Goal: Check status: Check status

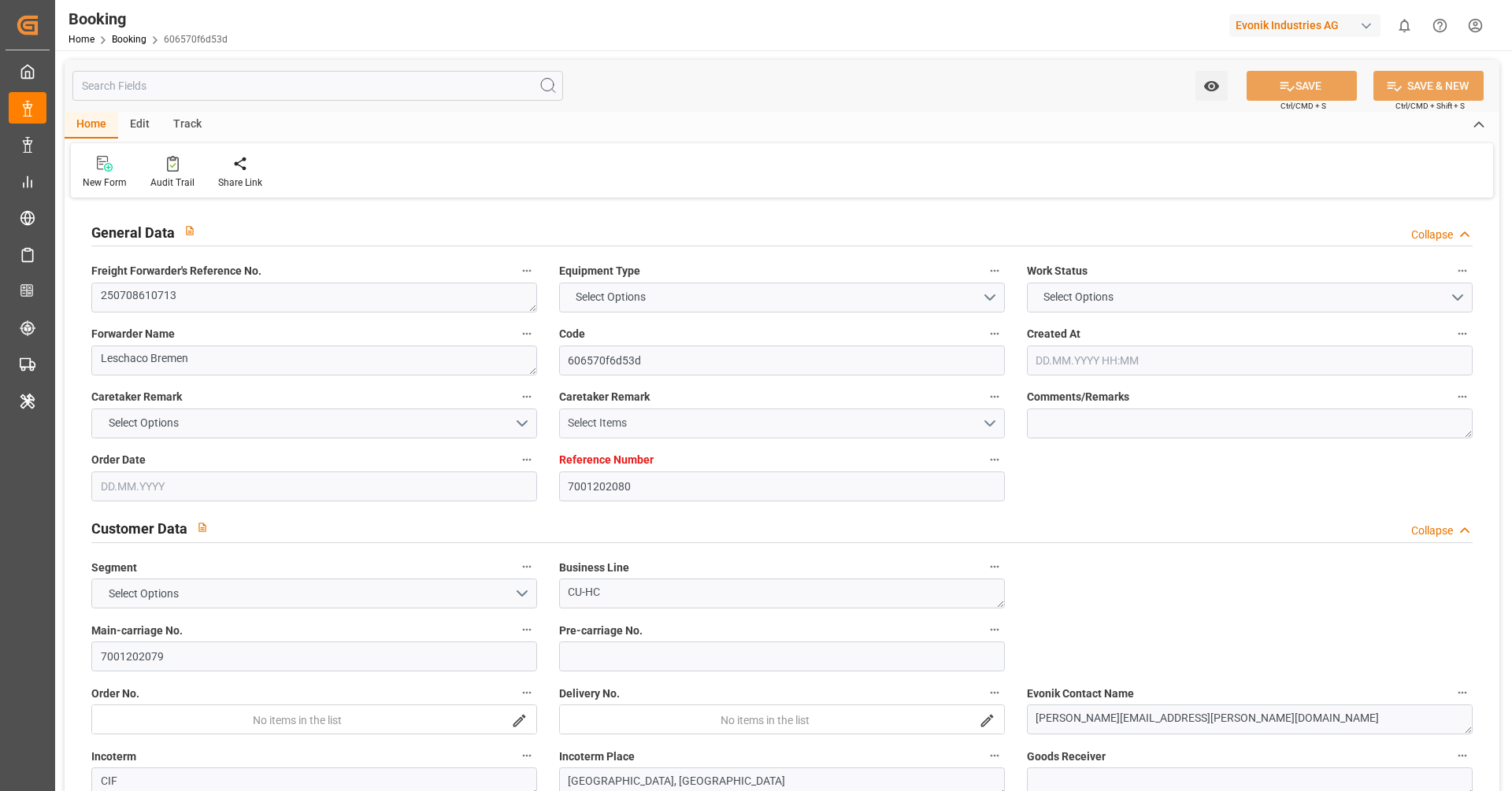
type input "7001202080"
type input "9778820"
type input "Hapag [PERSON_NAME]"
type input "Hapag [PERSON_NAME] Aktiengesellschaft"
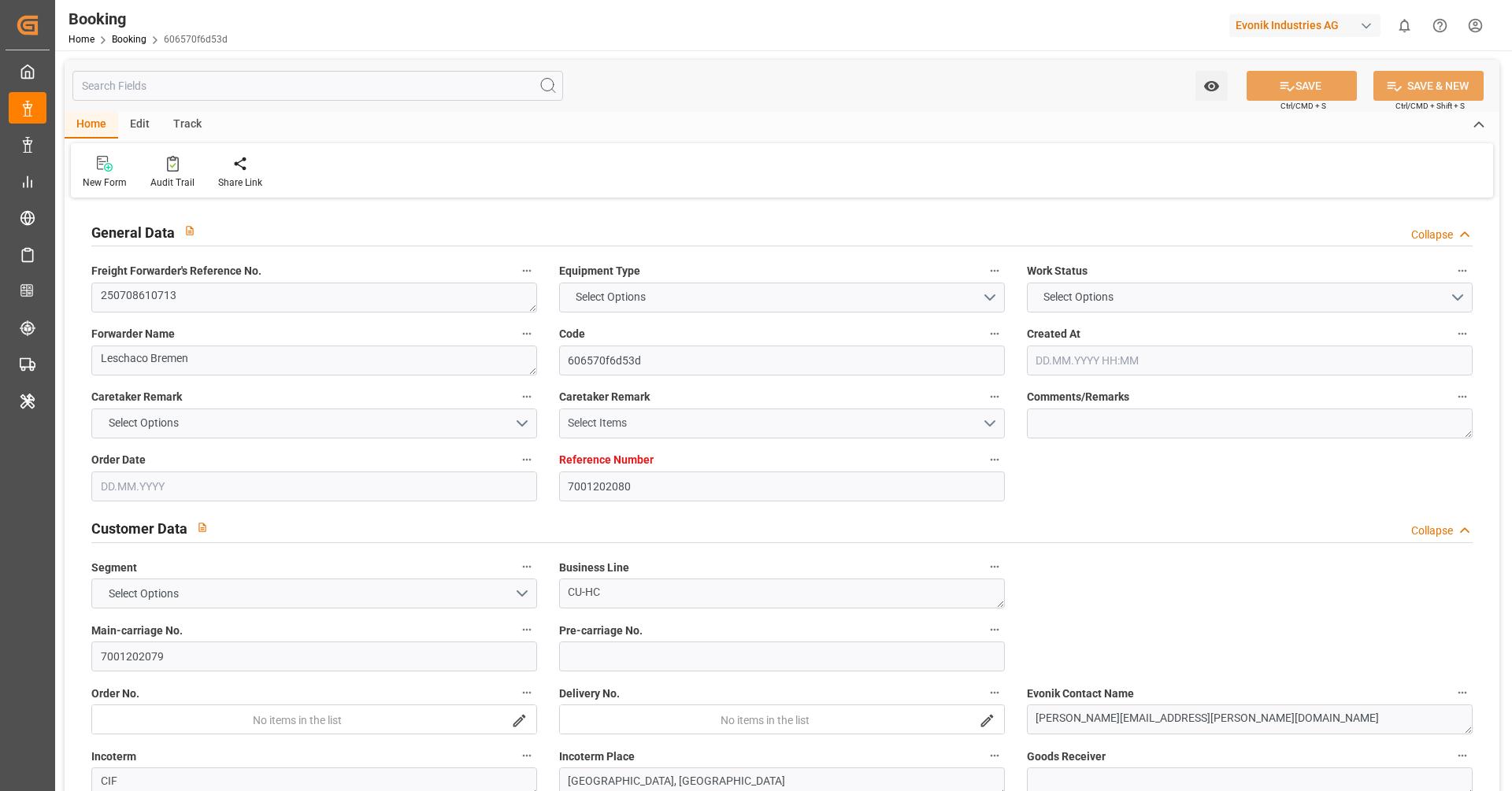
type input "DEHAM"
type input "VNSGN"
type input "SGSIN"
type input "VNVUT"
type input "0"
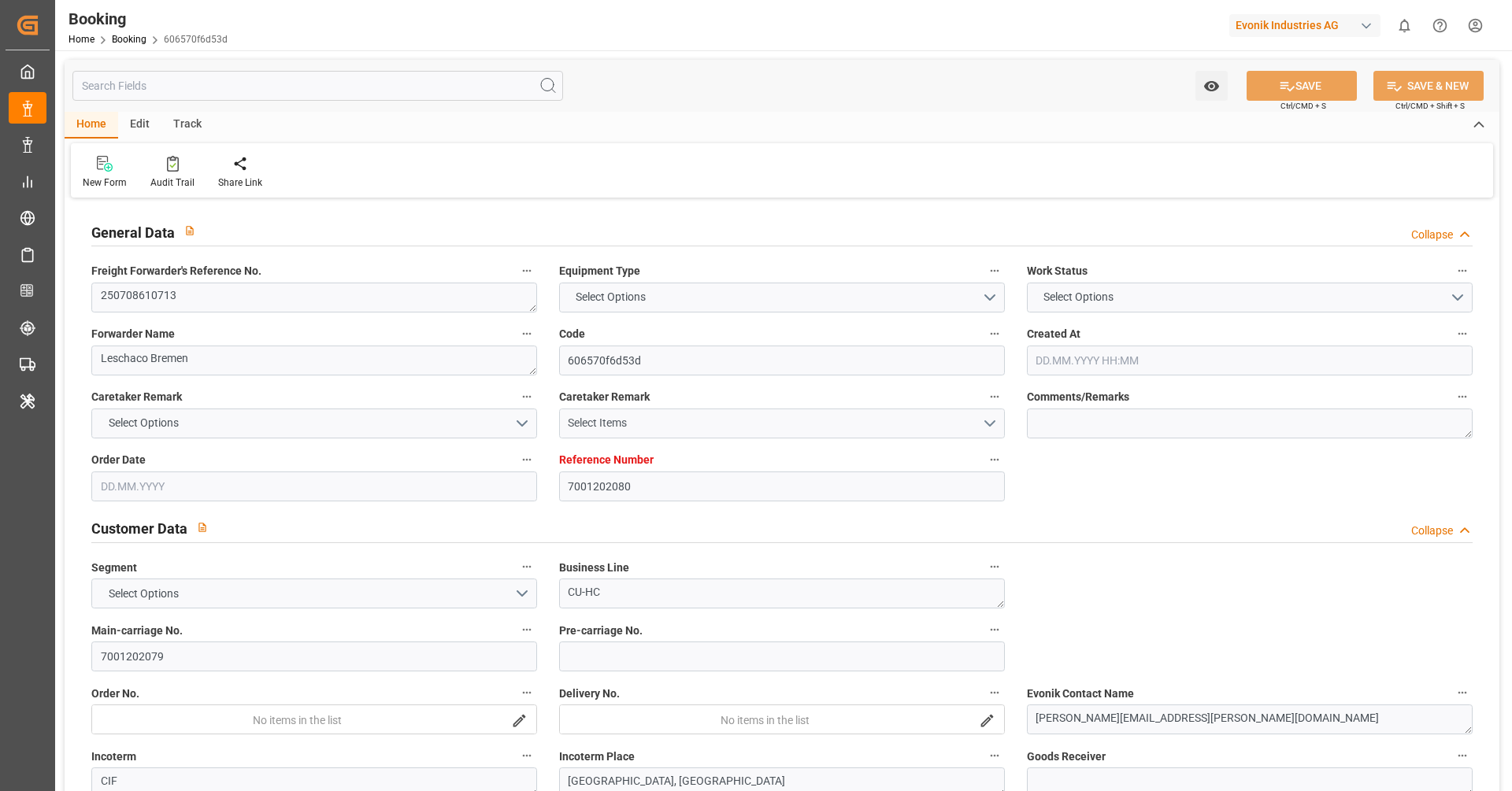
type input "DEHAM"
type input "VNVUT"
type input "9243306"
type input "[DATE] 13:15"
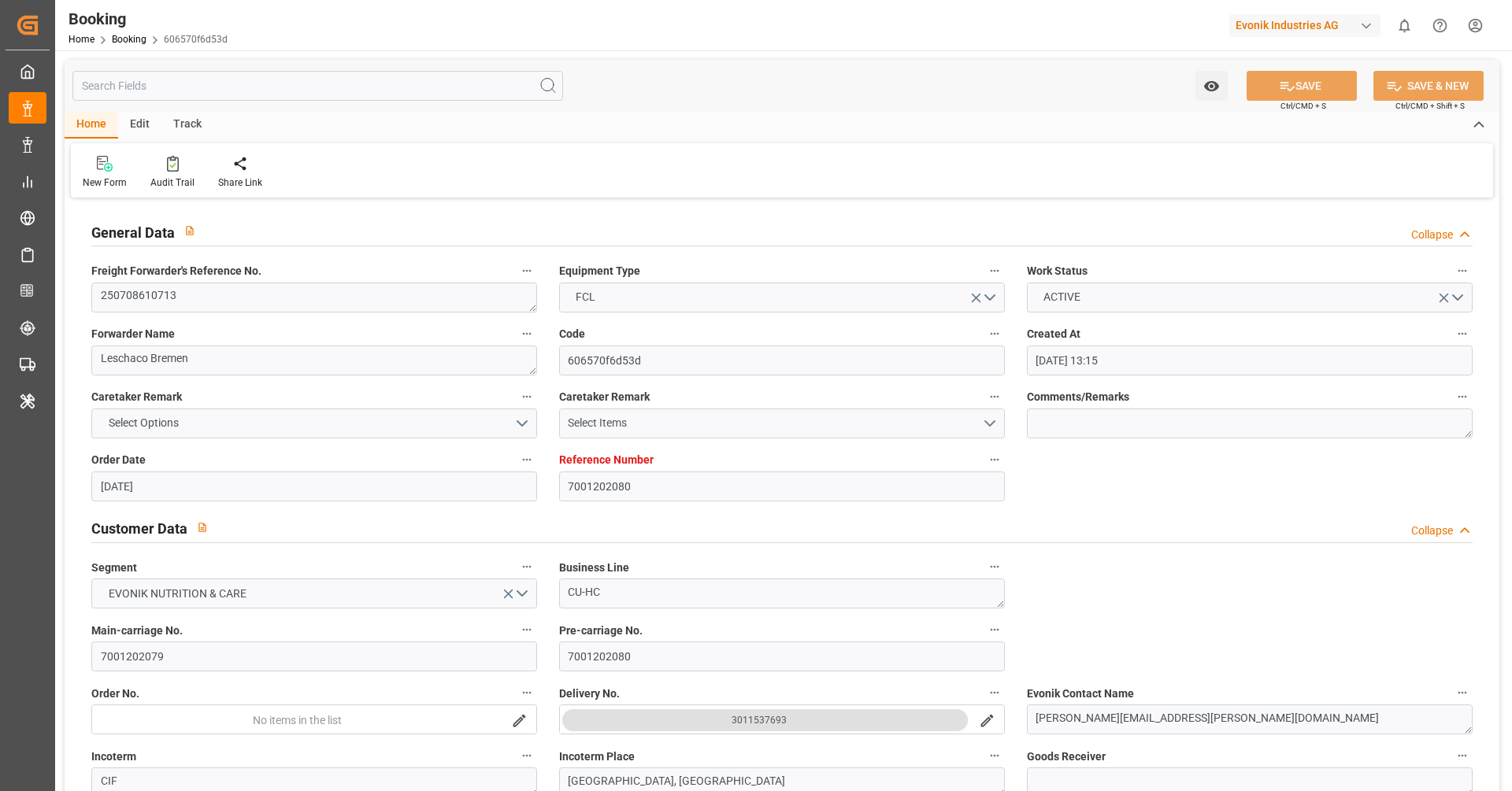
type input "[DATE]"
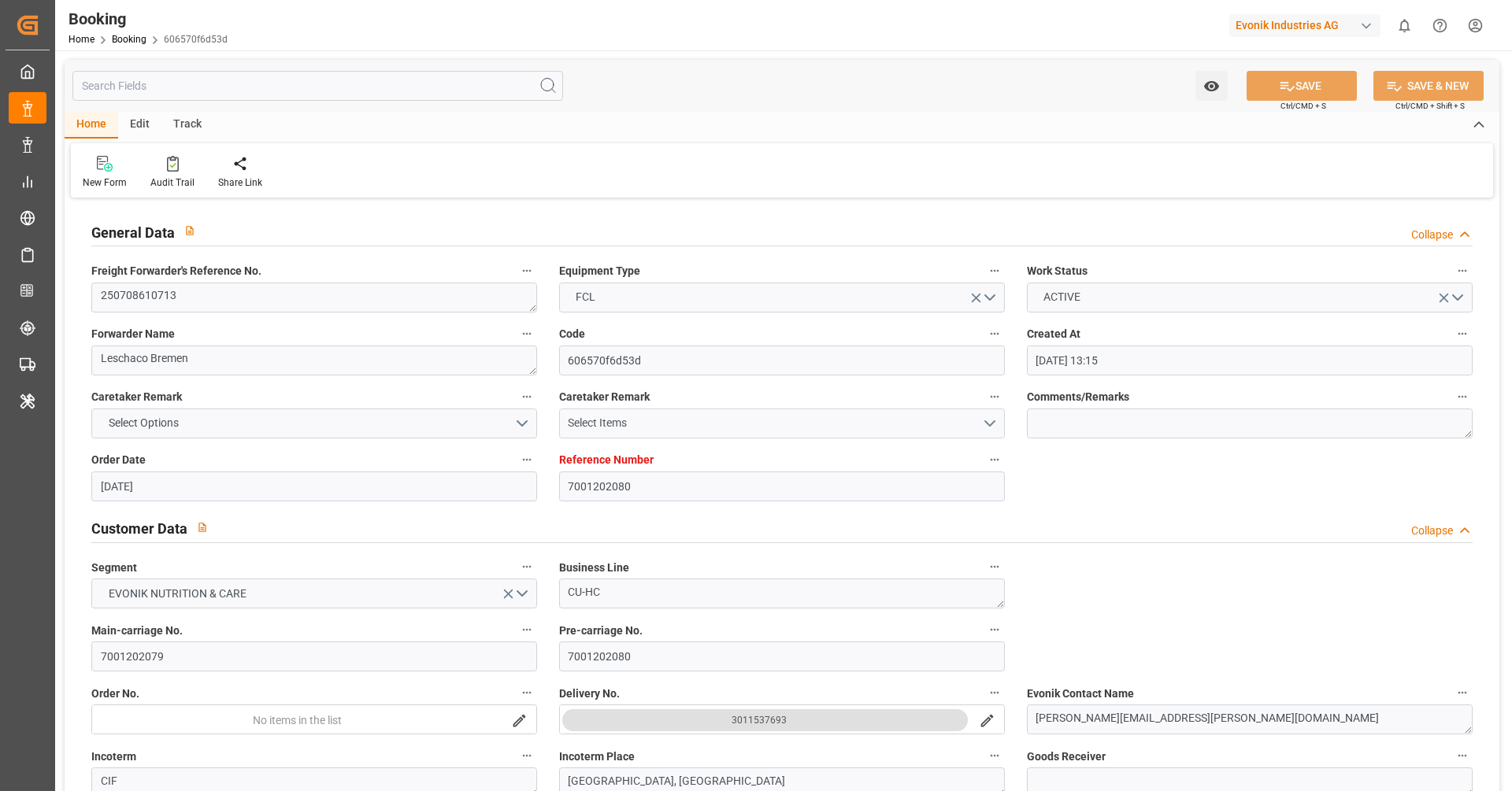
type input "[DATE] 00:00"
type input "[DATE] 18:36"
type input "[DATE] 18:59"
type input "[DATE] 15:00"
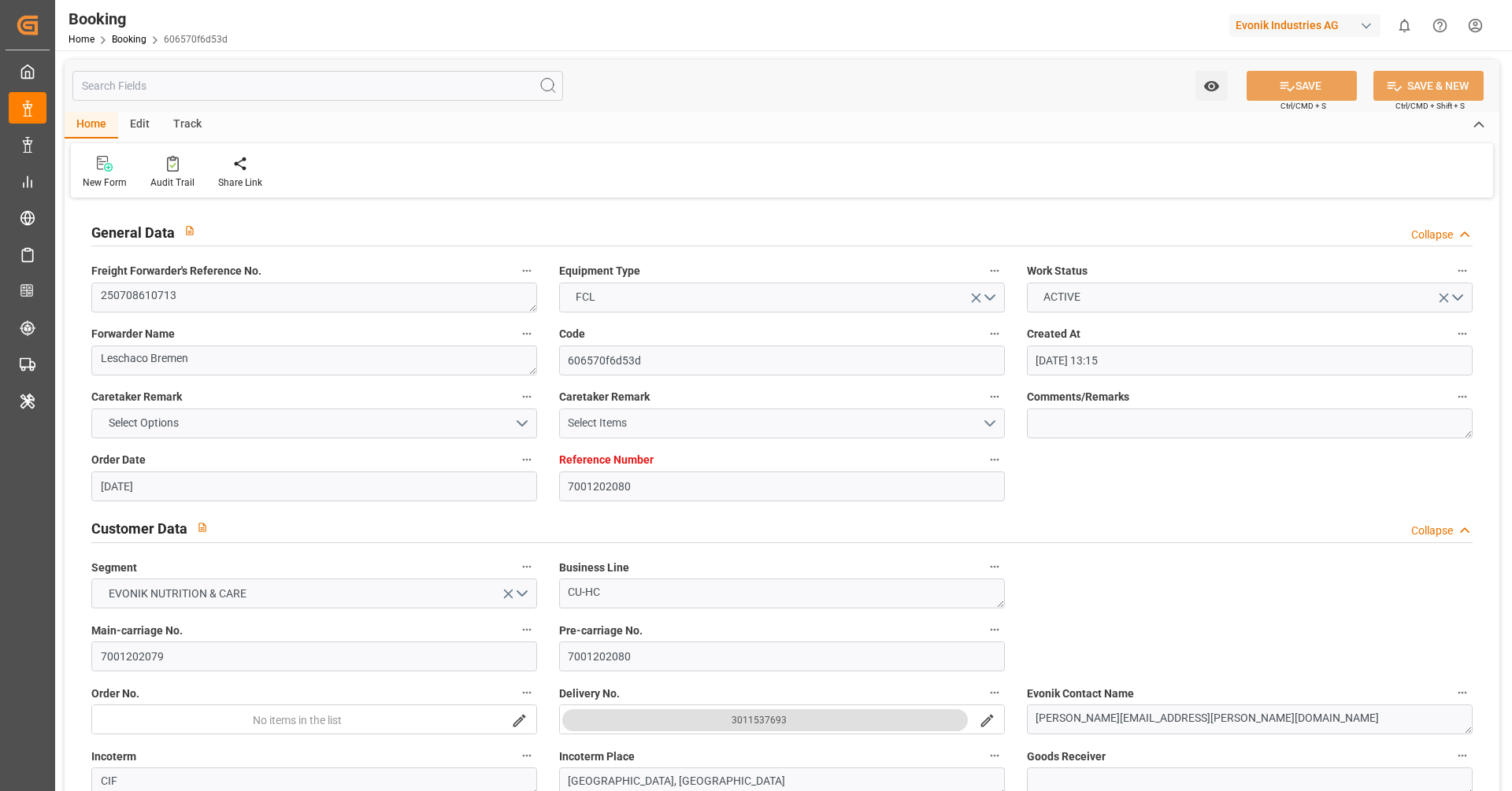
type input "[DATE] 00:00"
type input "[DATE] 07:00"
type input "[DATE] 00:00"
type input "[DATE] 15:00"
type input "[DATE] 00:00"
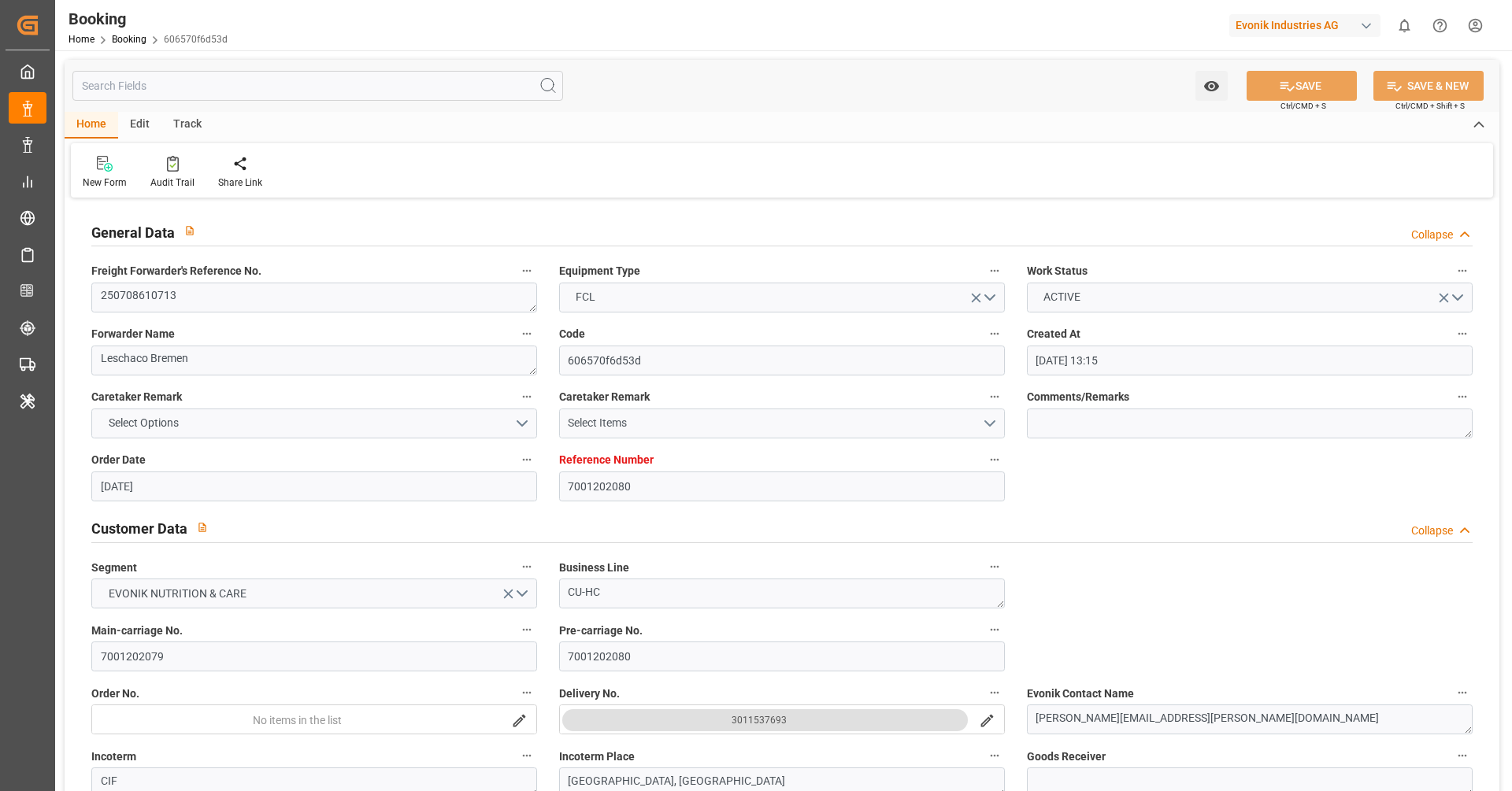
type input "[DATE] 00:00"
type input "[DATE]"
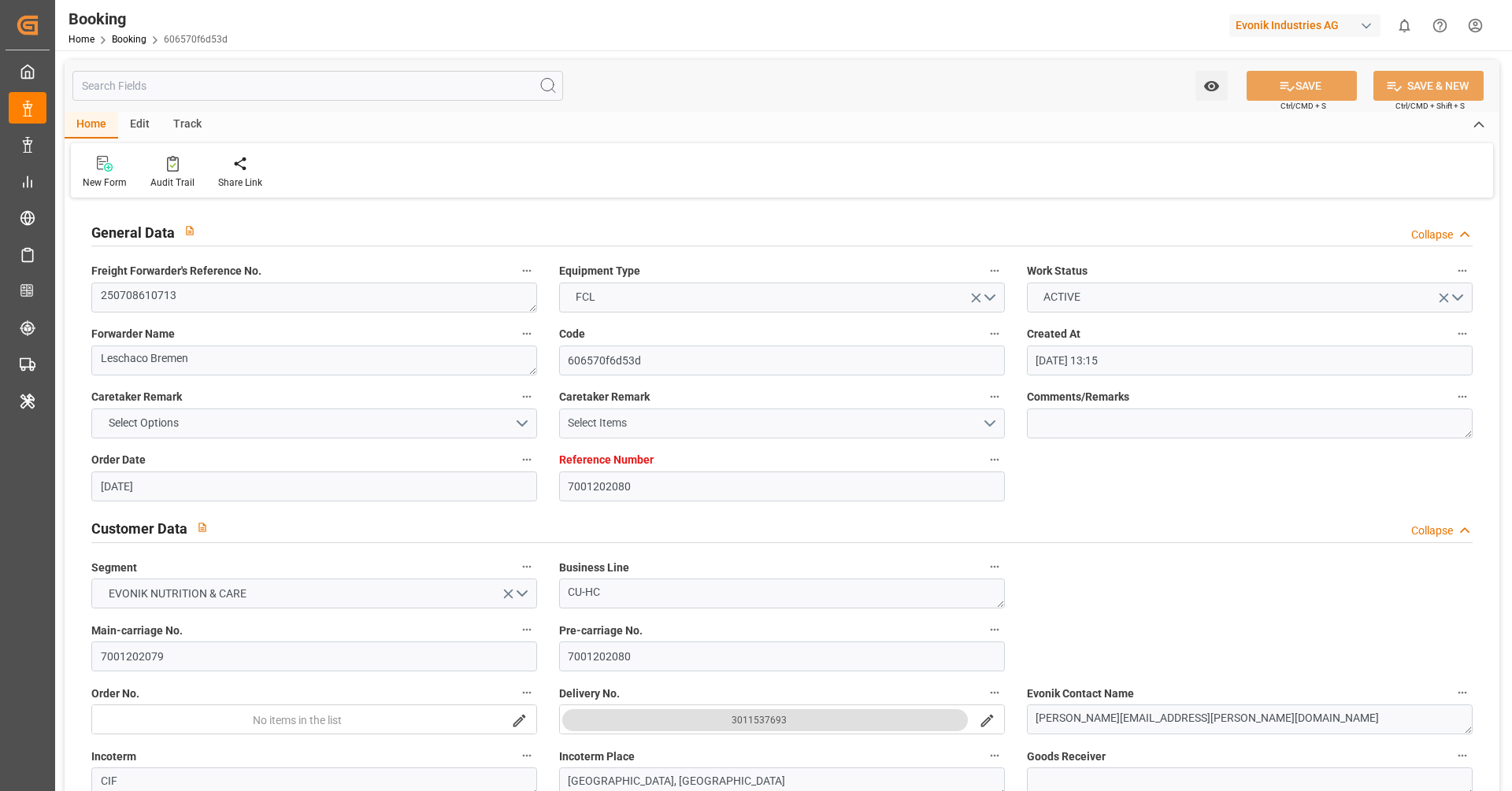
type input "[DATE] 07:46"
type input "[DATE]"
type input "[DATE] 17:20"
type input "[DATE] 23:06"
type input "[DATE] 19:03"
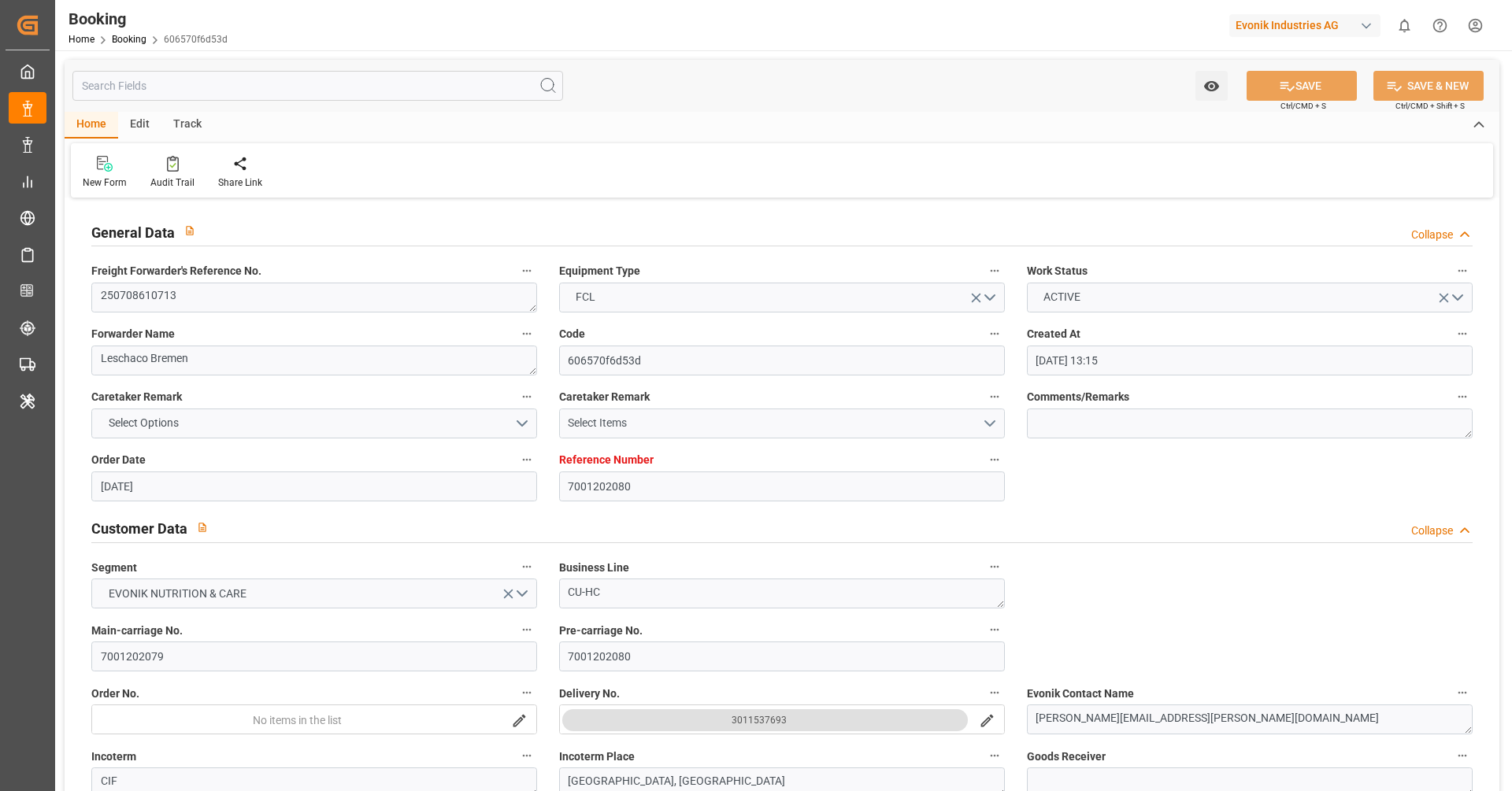
type input "[DATE] 07:00"
type input "[DATE] 19:22"
type input "[DATE] 15:00"
type input "[DATE] 03:07"
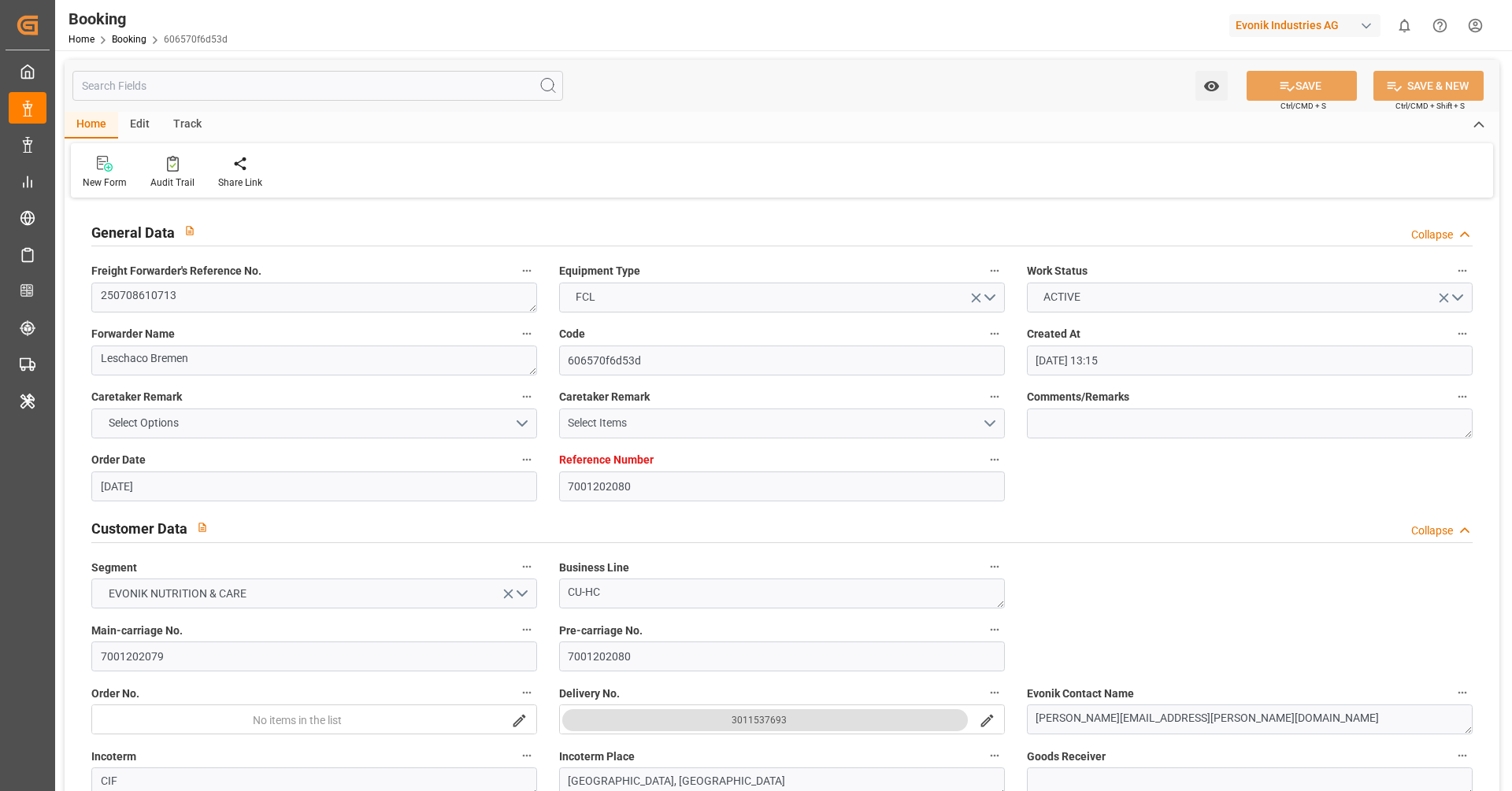
type input "[DATE] 12:00"
type input "[DATE] 03:07"
click at [177, 178] on div "Audit Trail" at bounding box center [172, 183] width 44 height 14
type input "7001219286"
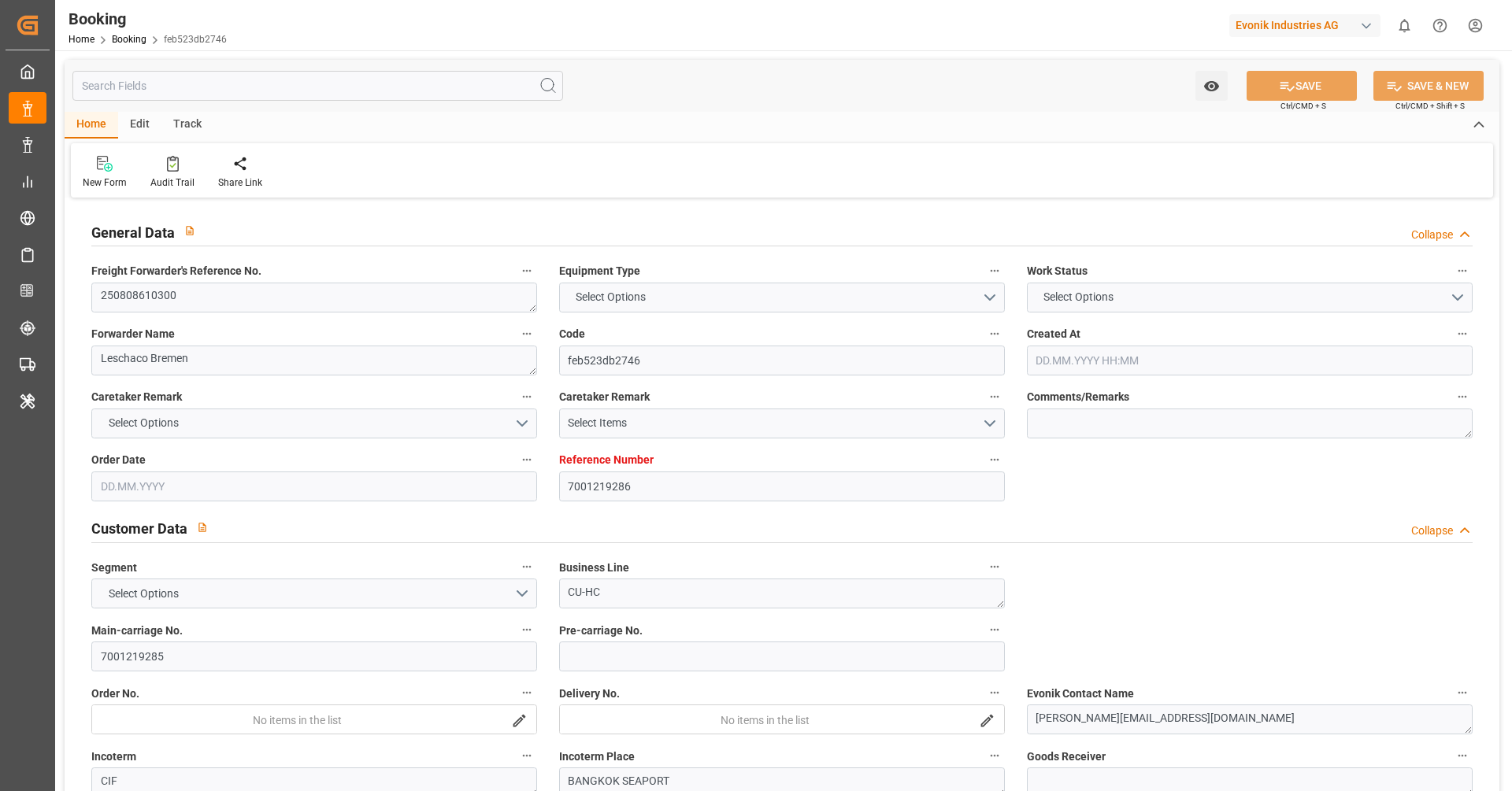
type input "9619933"
type input "Hapag [PERSON_NAME]"
type input "Hapag [PERSON_NAME] Aktiengesellschaft"
type input "DEHAM"
type input "THBKK"
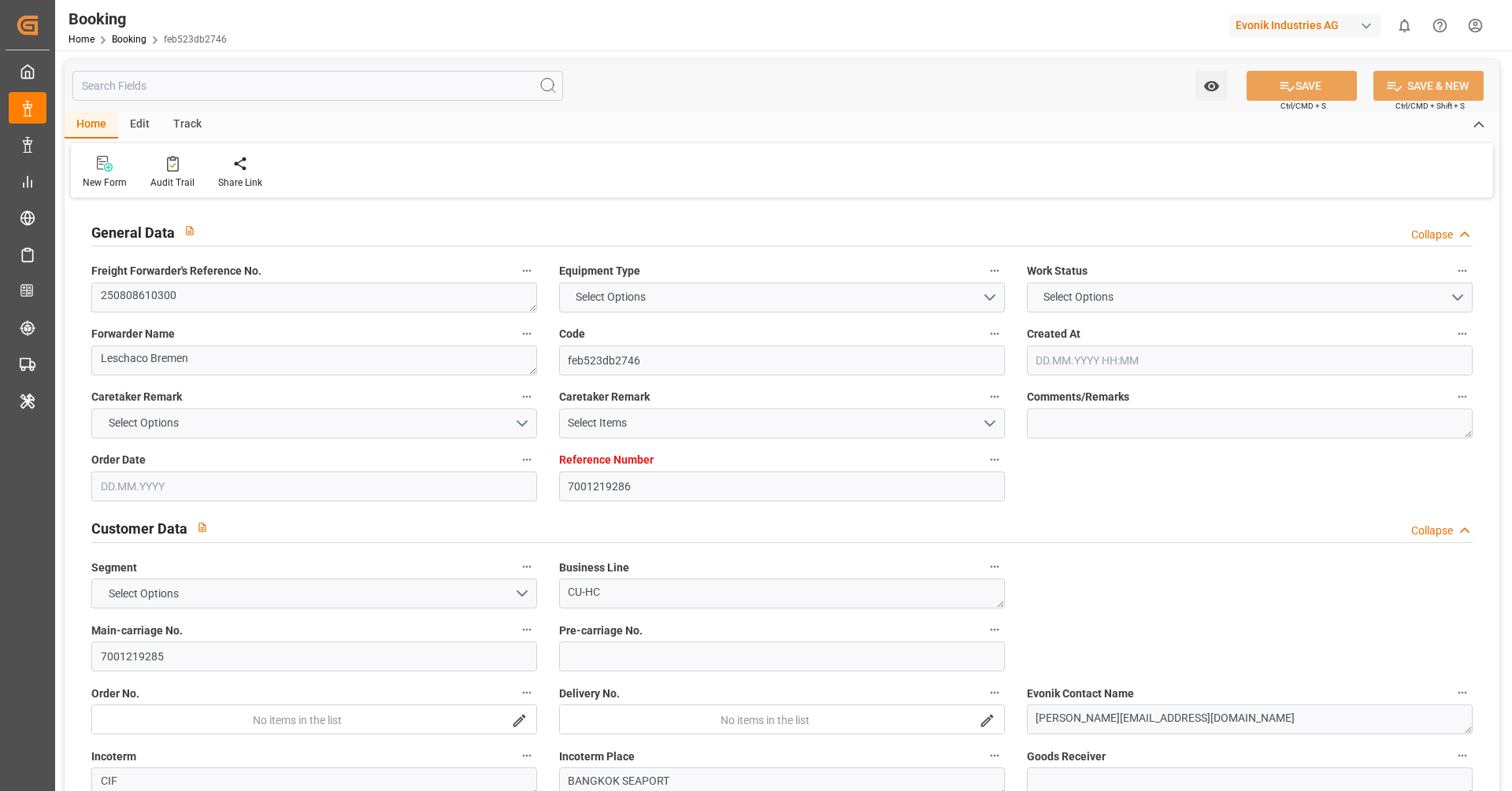
type input "MYTPP"
type input "THLCH"
type input "0"
type input "DEHAM"
type input "THLCH"
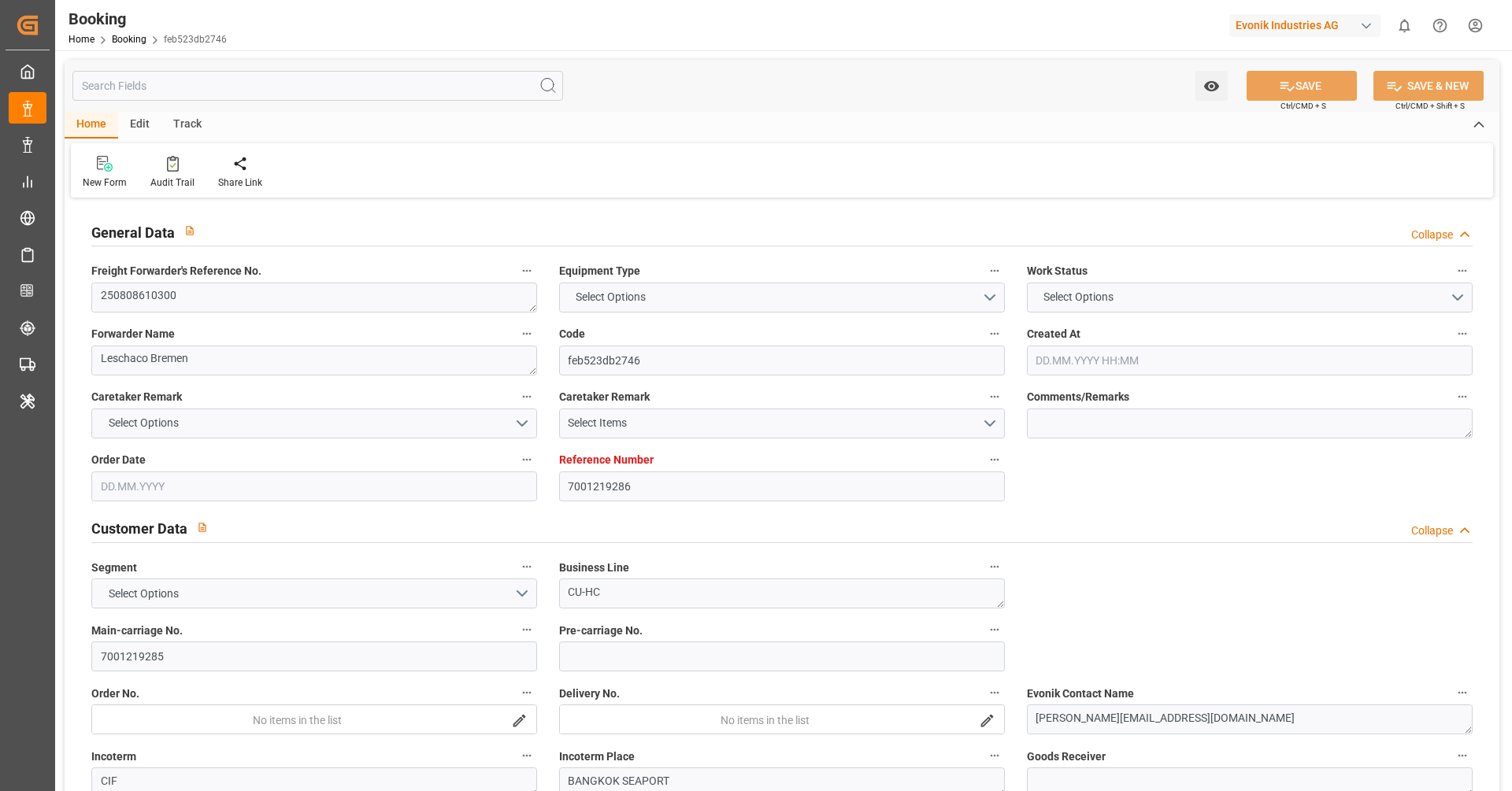
type input "9351036"
type input "10.07.2025 12:31"
type input "10.07.2025"
type input "22.09.2025"
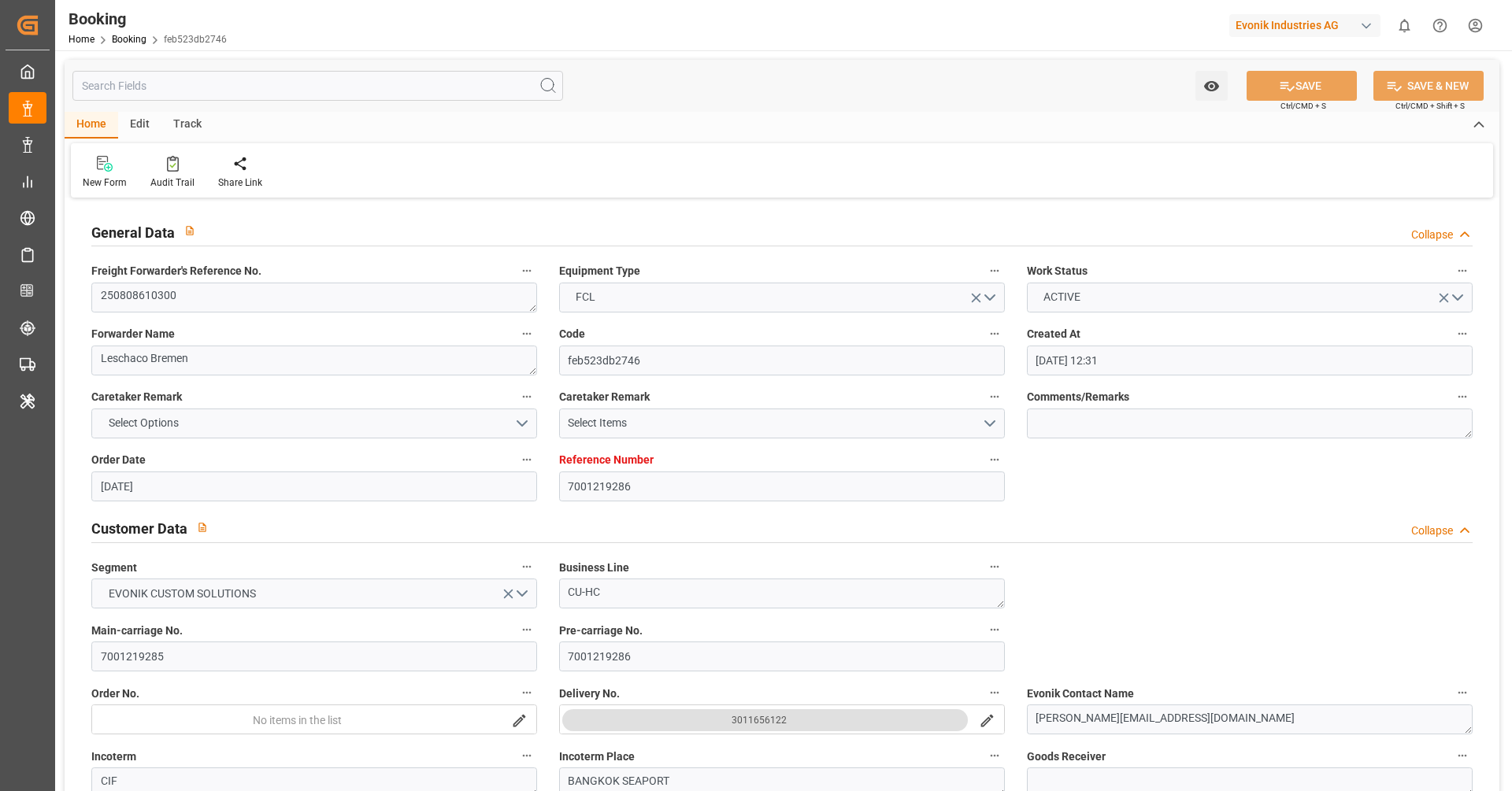
type input "23.07.2025"
type input "14.07.2025"
type input "28.07.2025"
type input "01.08.2025 00:00"
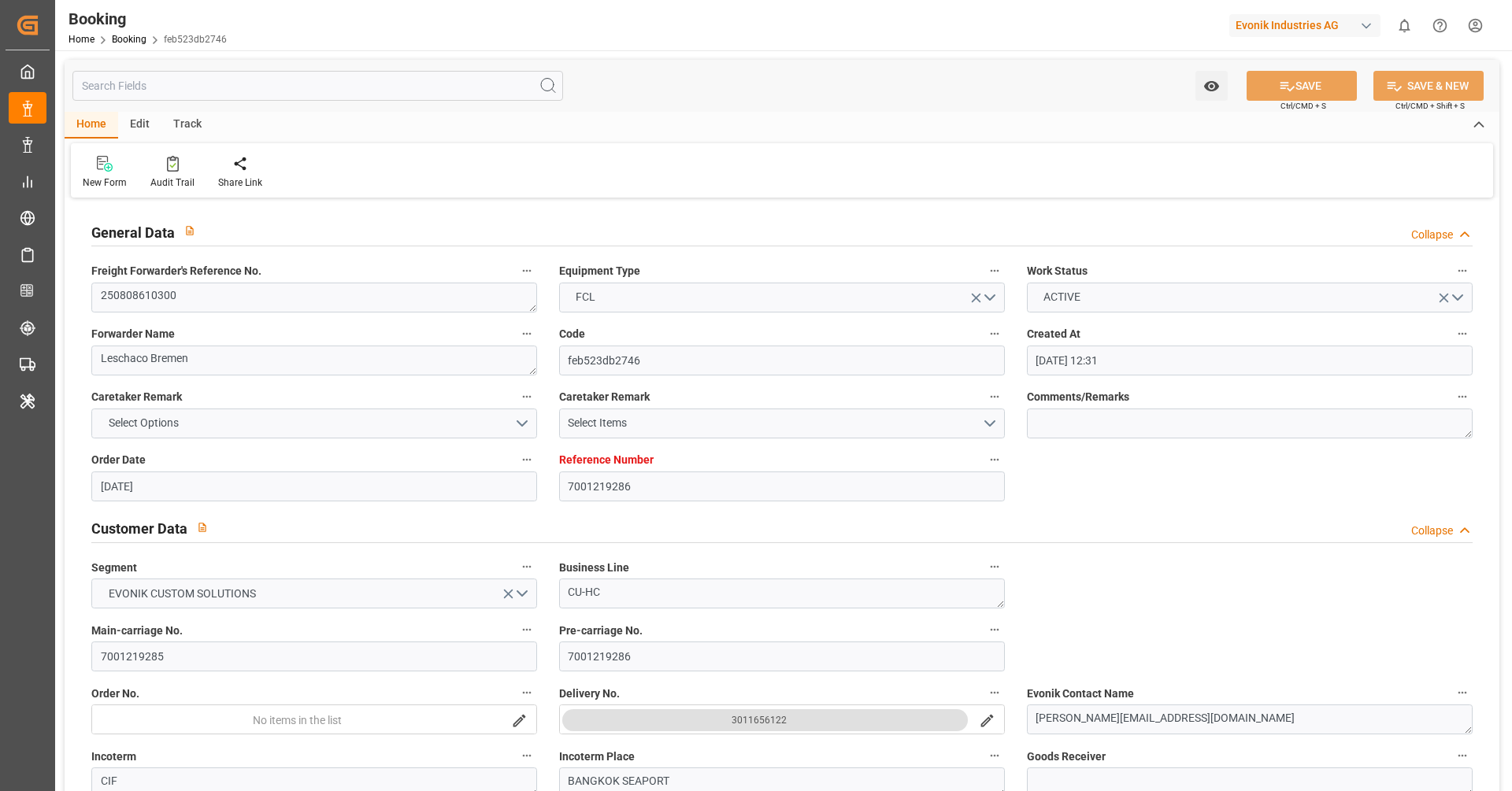
type input "01.08.2025 00:24"
type input "26.07.2025 07:21"
type input "16.08.2025 12:00"
type input "16.09.2025 00:00"
type input "06.09.2025 12:00"
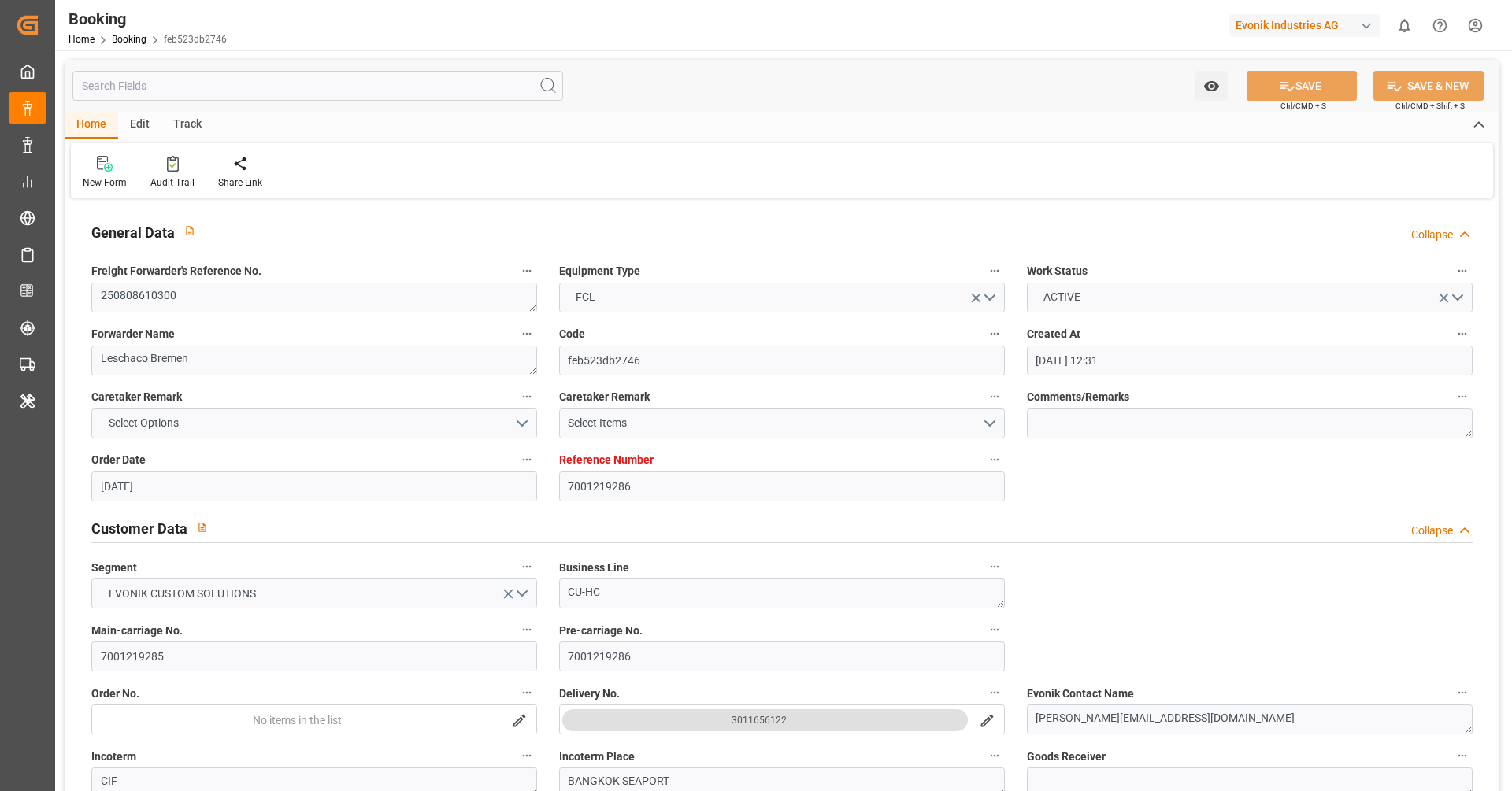
type input "06.09.2025 00:00"
type input "08.09.2025 07:00"
type input "08.09.2025 00:00"
type input "10.09.2025 00:00"
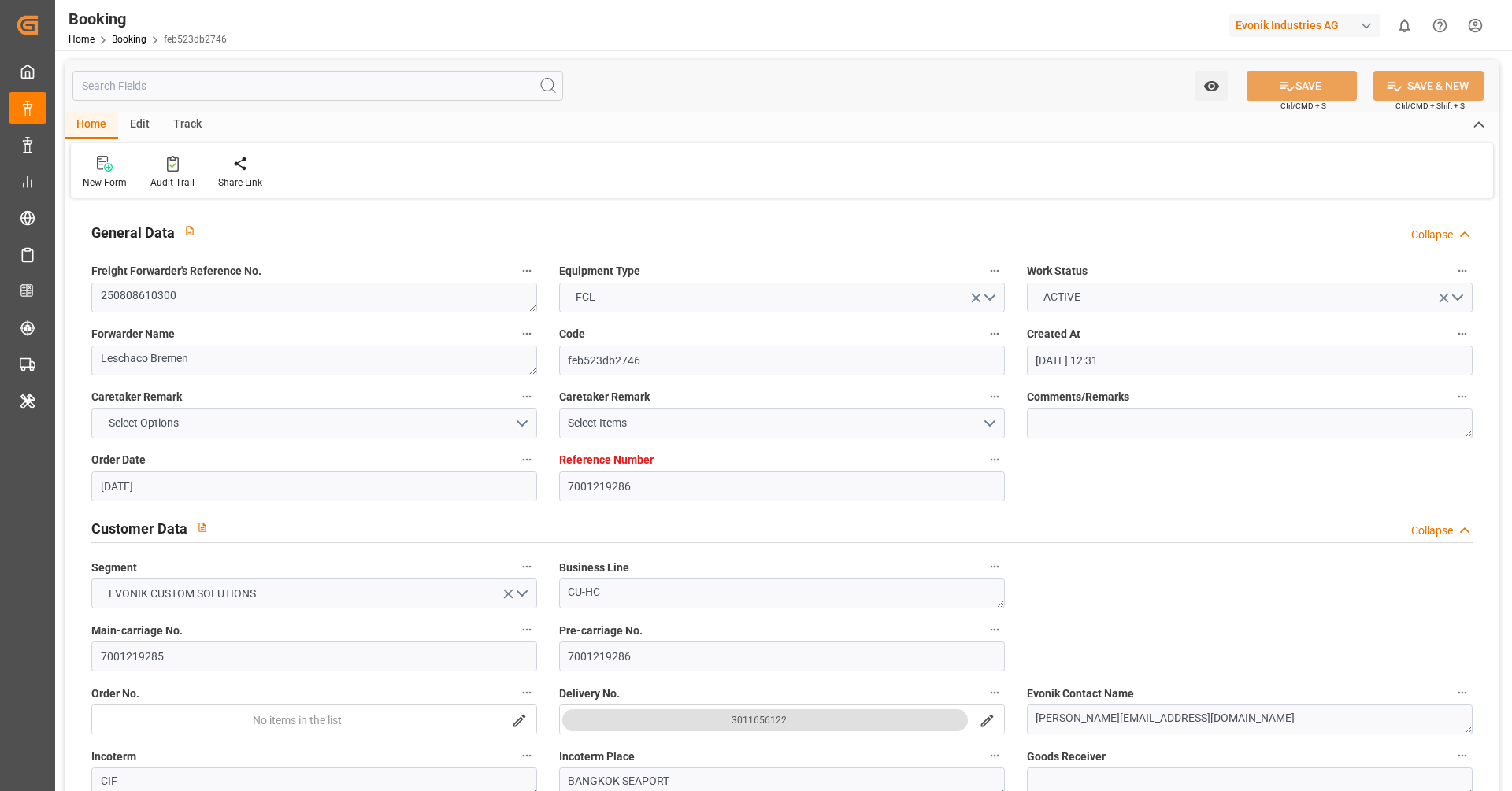
type input "13.09.2025 00:00"
type input "28.07.2025"
type input "[DATE] 07:46"
type input "13.08.2025"
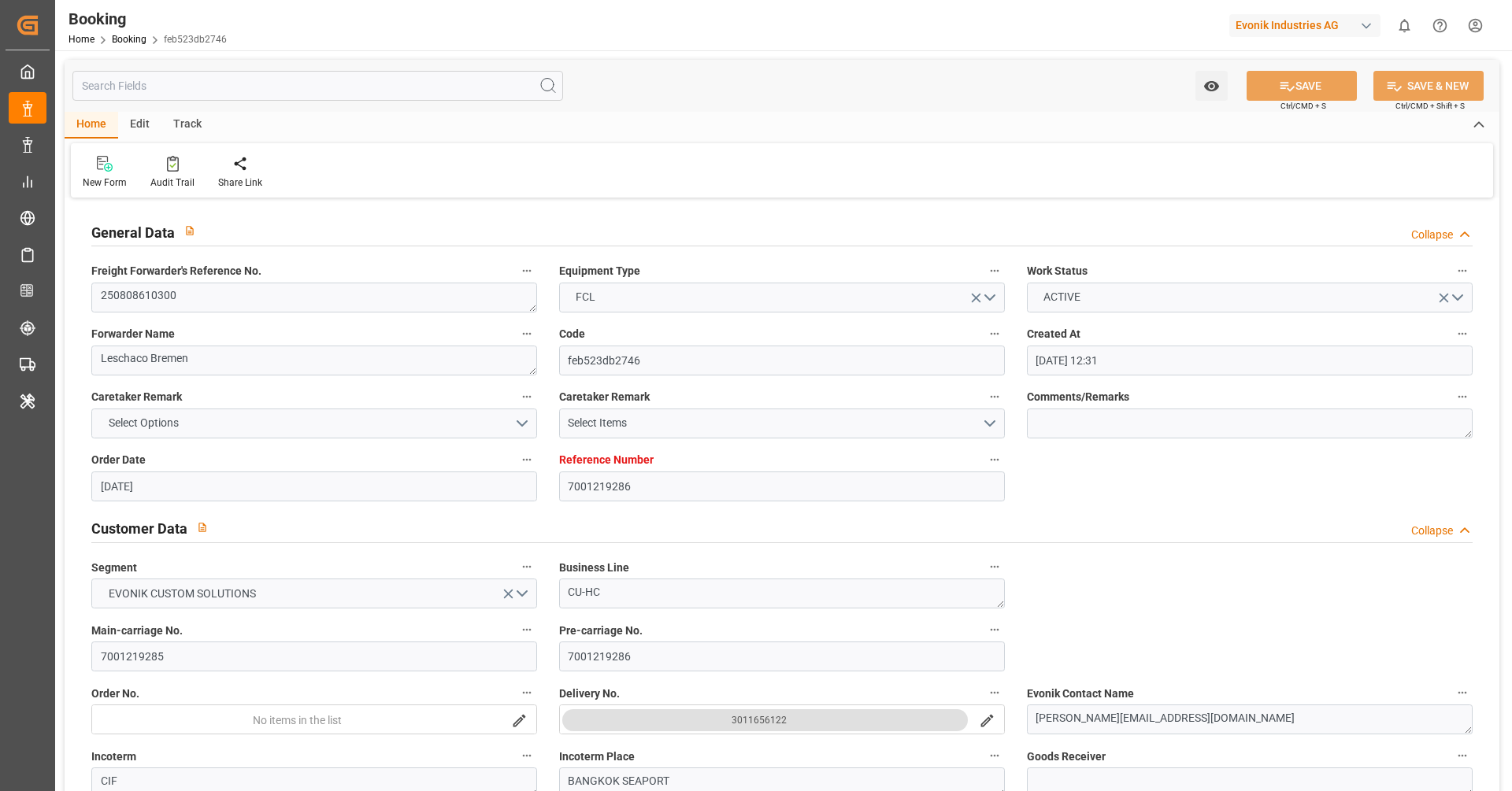
type input "24.07.2025 11:31"
type input "31.07.2025 03:32"
type input "01.08.2025 00:46"
type input "06.09.2025 12:00"
type input "07.09.2025 05:11"
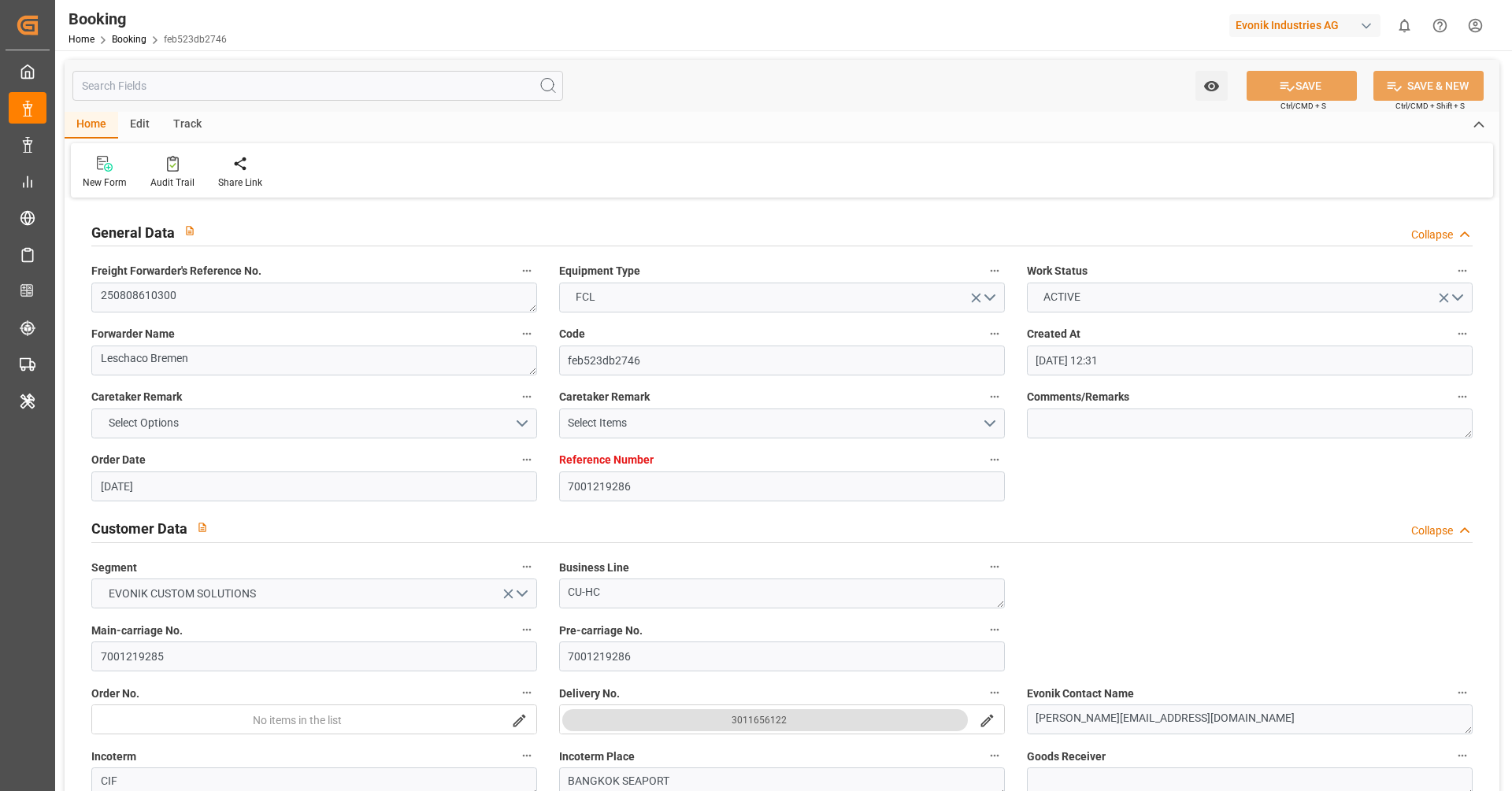
type input "08.09.2025 07:00"
type input "10.09.2025 12:00"
type input "11.09.2025 02:42"
type input "13.09.2025 12:00"
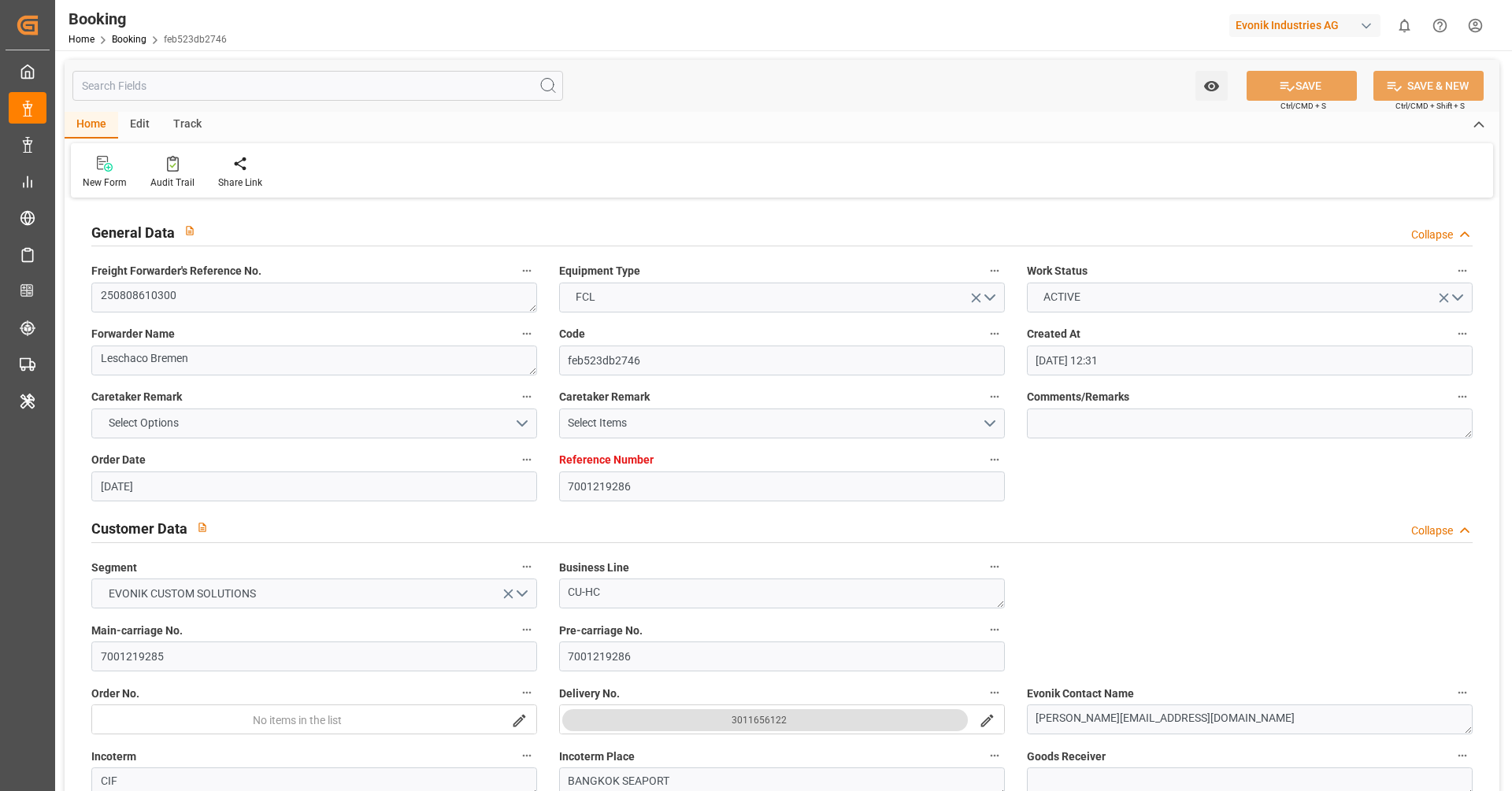
type input "15.09.2025 02:42"
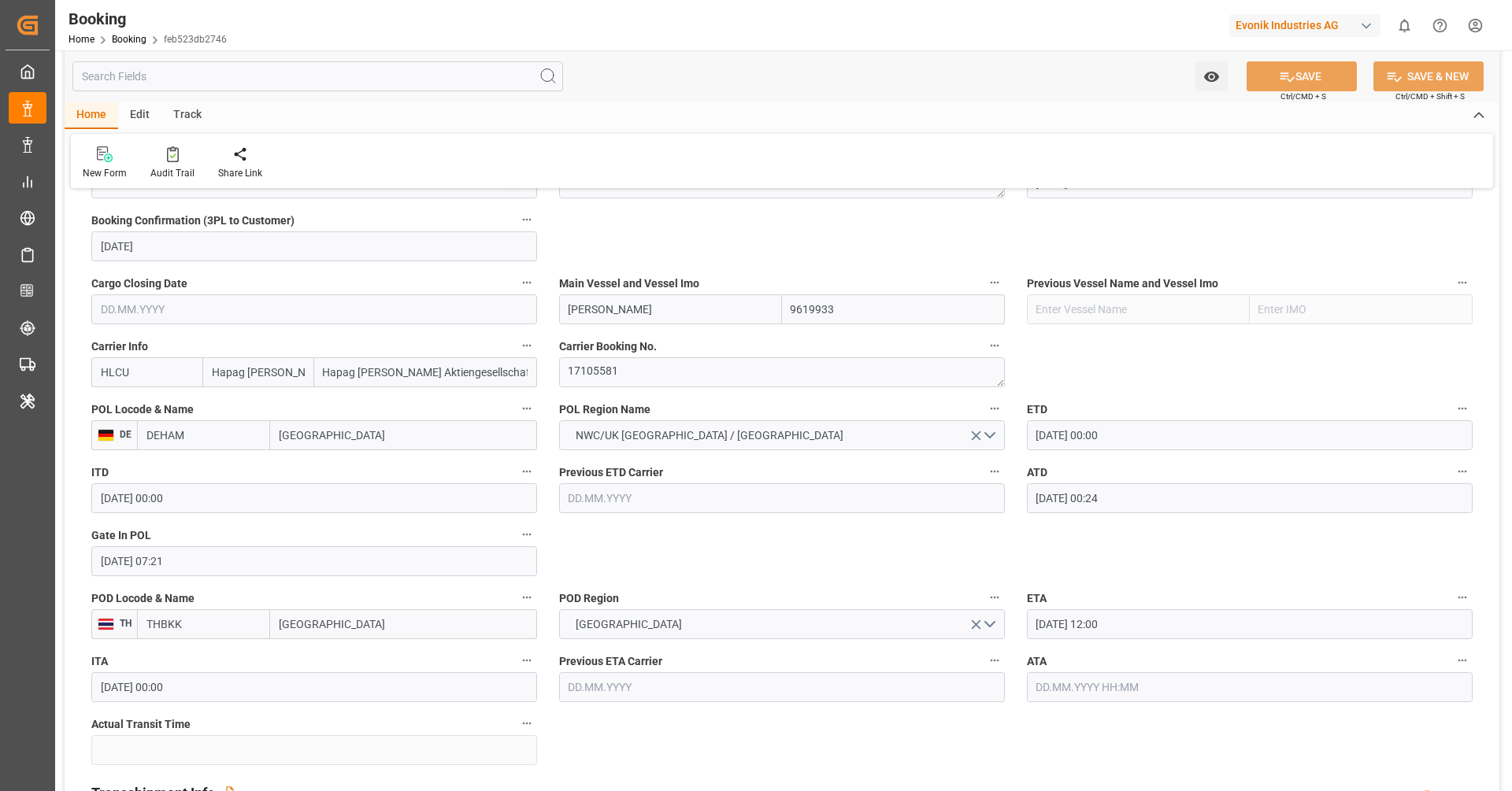
scroll to position [1052, 0]
